Goal: Task Accomplishment & Management: Use online tool/utility

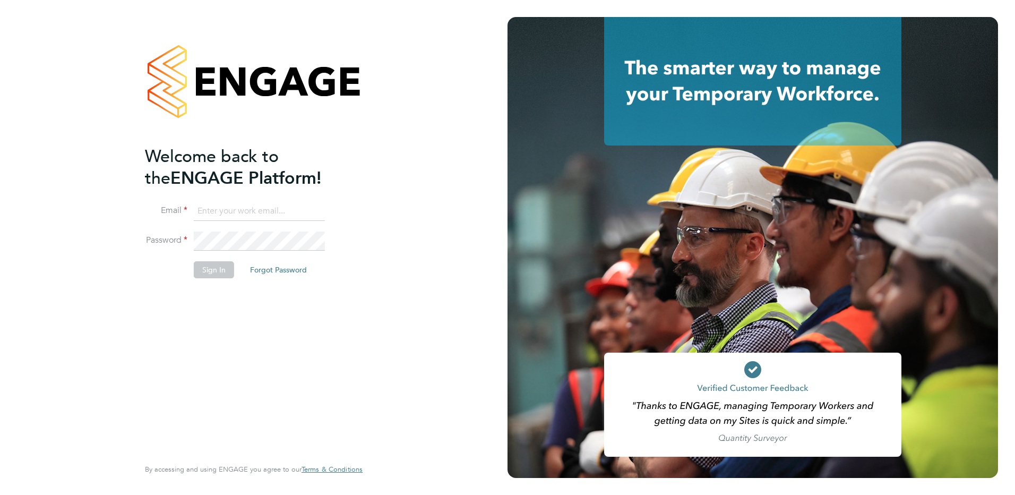
type input "Emma.Wood1@ncclondon.ac.uk"
click at [221, 268] on button "Sign In" at bounding box center [214, 269] width 40 height 17
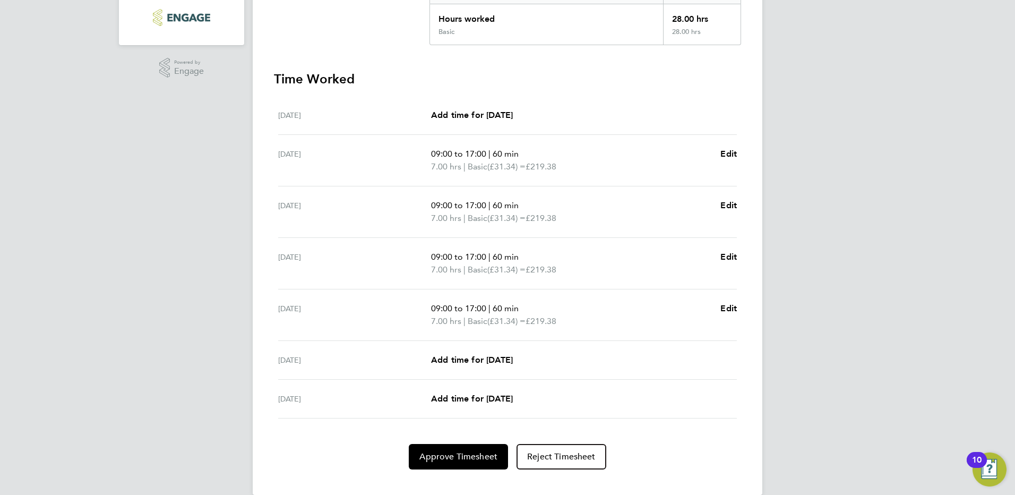
scroll to position [259, 0]
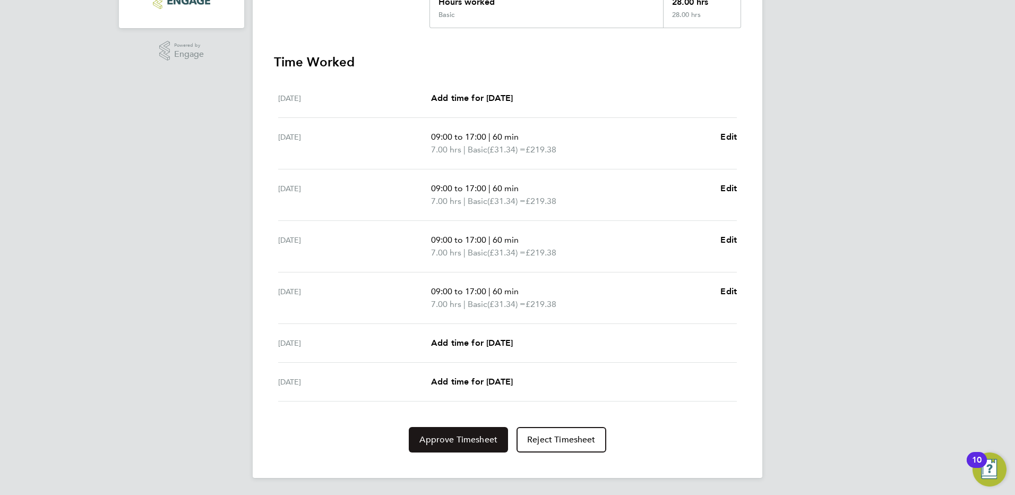
click at [489, 438] on span "Approve Timesheet" at bounding box center [458, 439] width 78 height 11
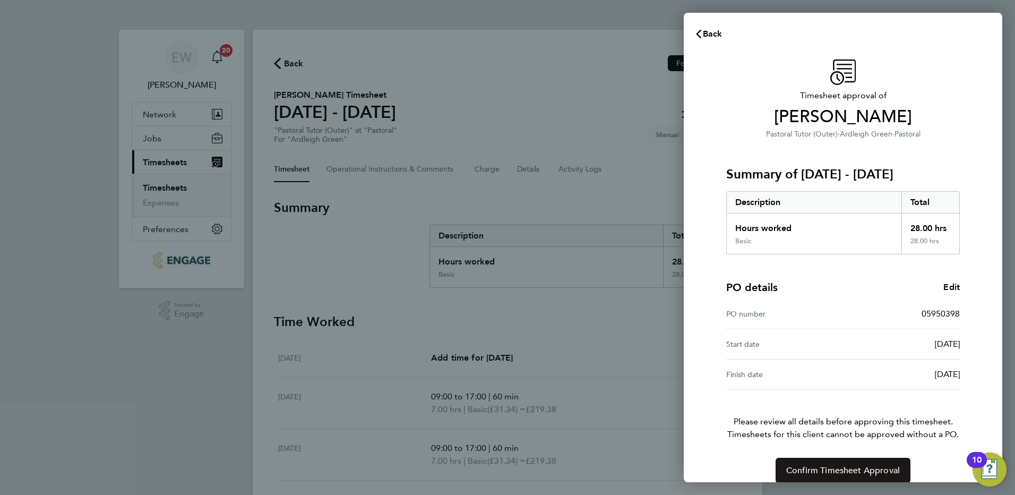
click at [804, 474] on span "Confirm Timesheet Approval" at bounding box center [843, 470] width 114 height 11
